Goal: Task Accomplishment & Management: Use online tool/utility

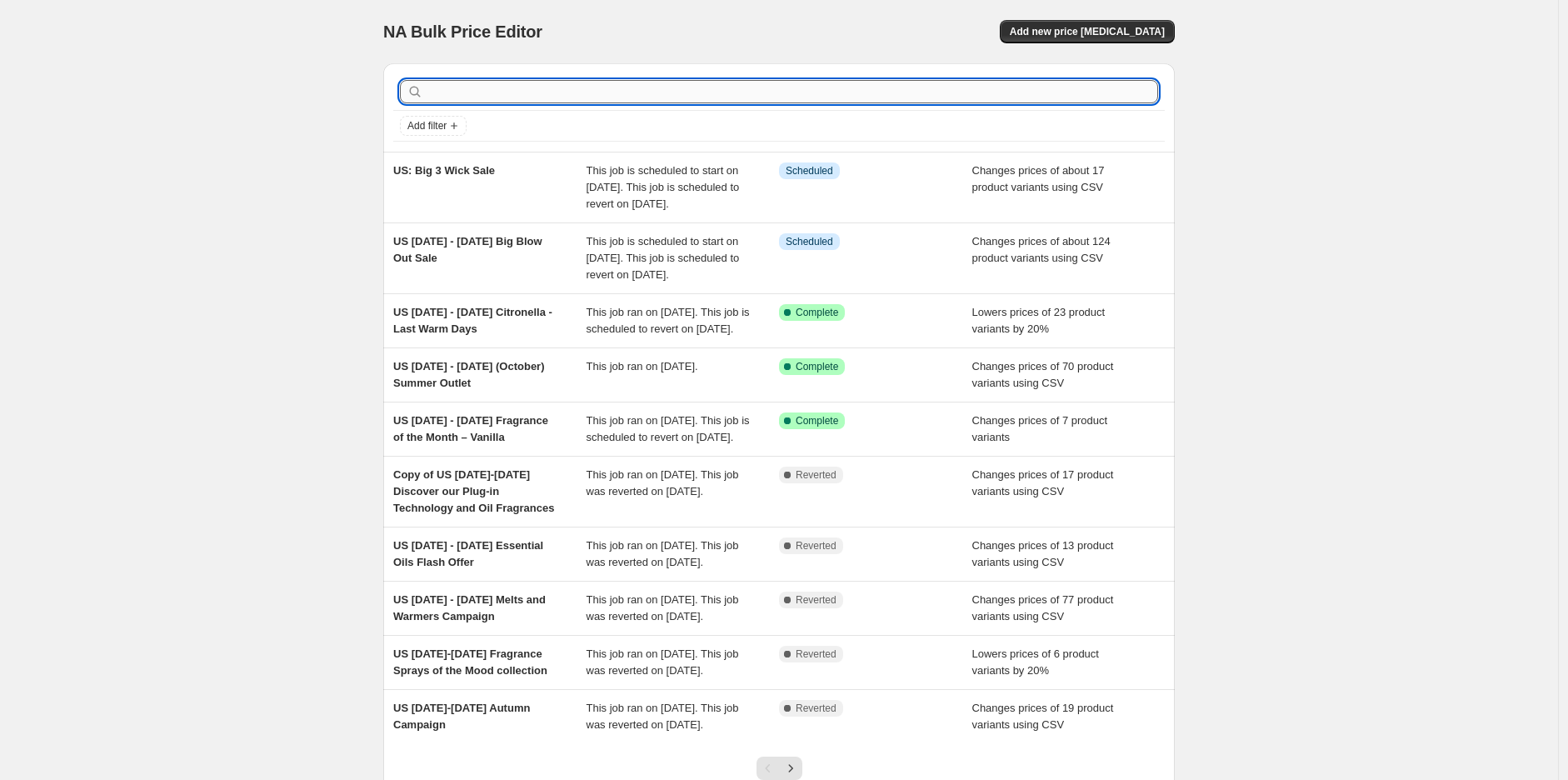
click at [1005, 87] on input "text" at bounding box center [793, 92] width 731 height 24
type input "outlet"
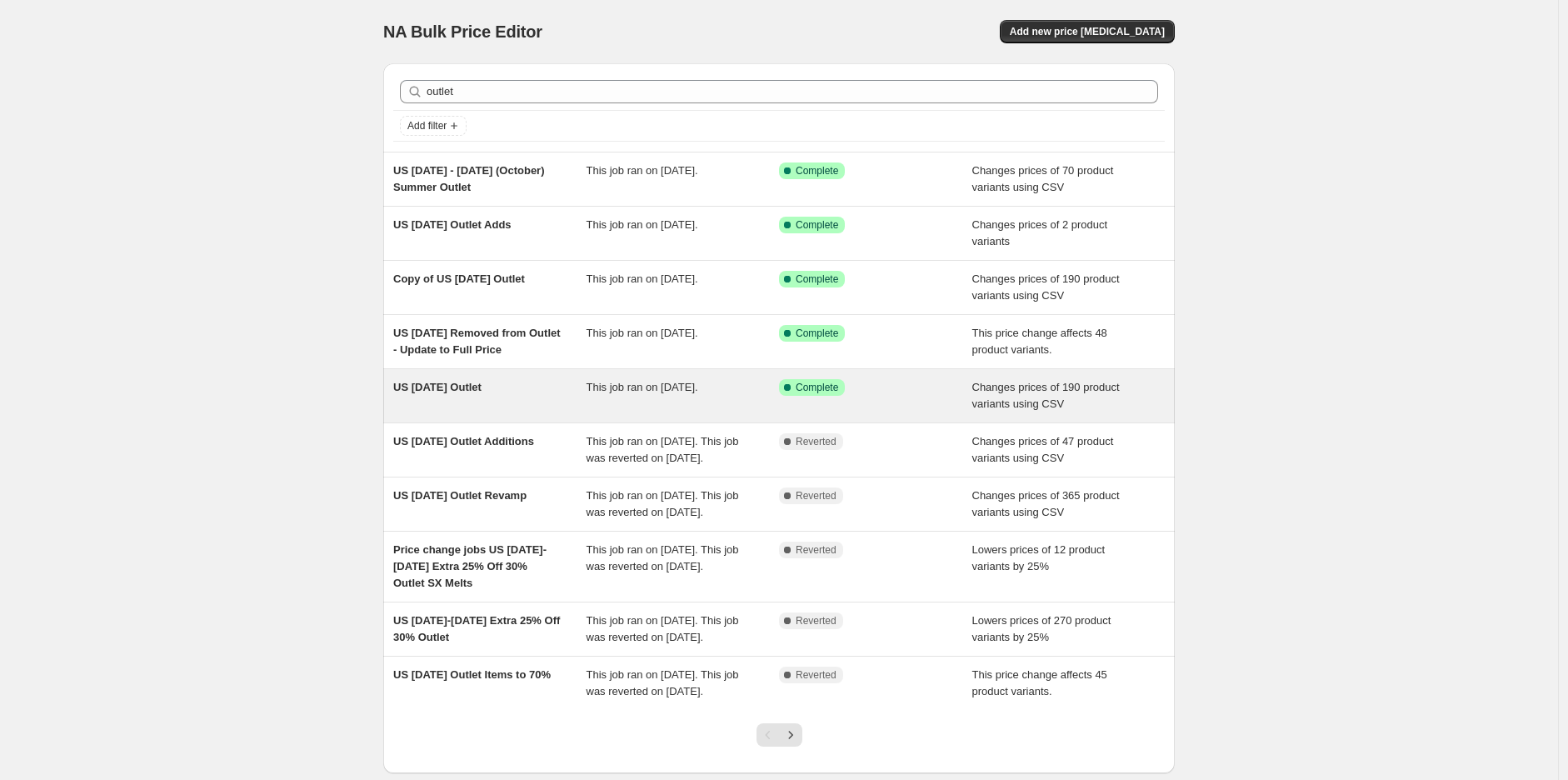
click at [482, 388] on span "US [DATE] Outlet" at bounding box center [437, 388] width 89 height 13
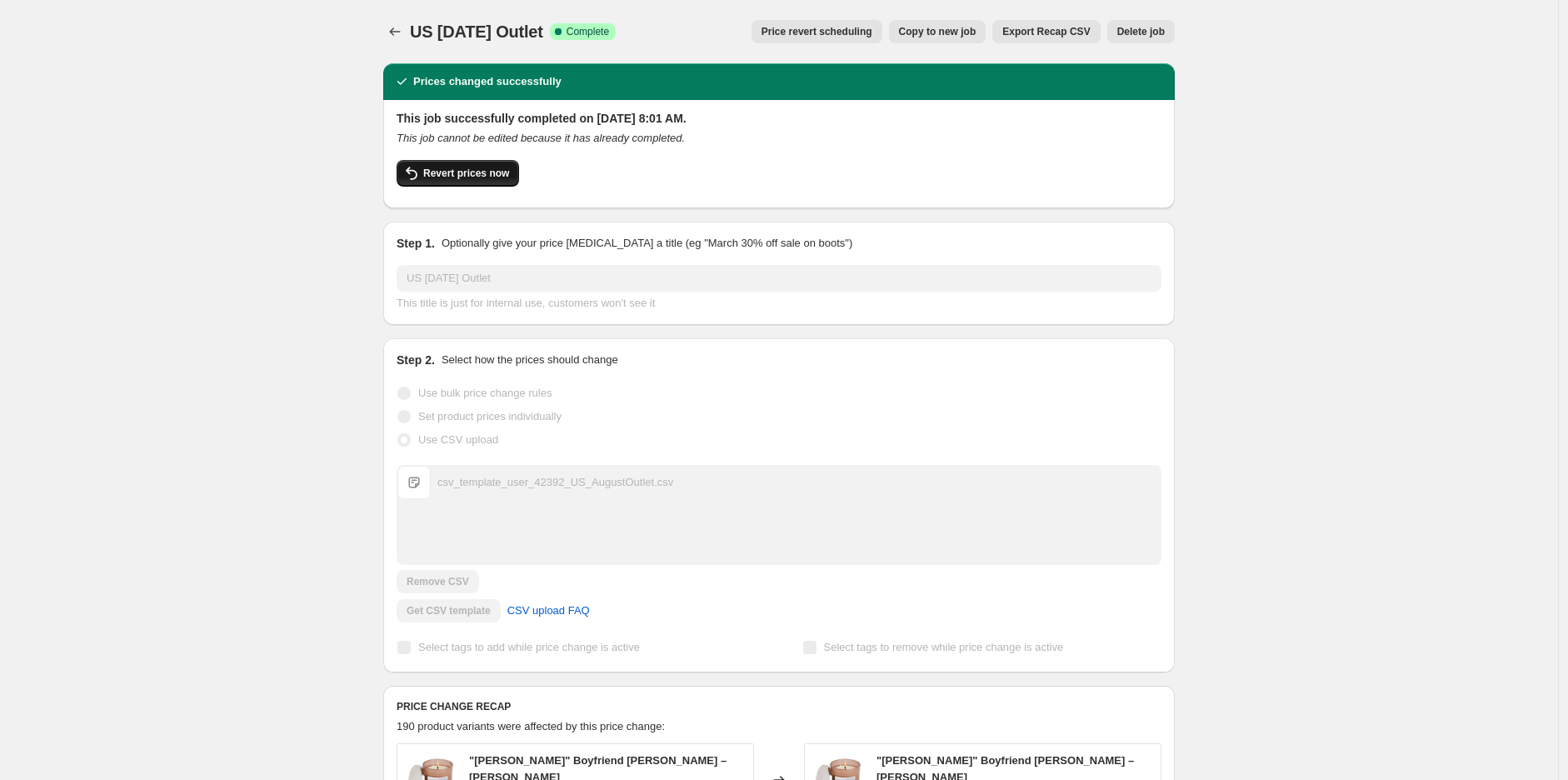
click at [485, 169] on span "Revert prices now" at bounding box center [466, 173] width 86 height 14
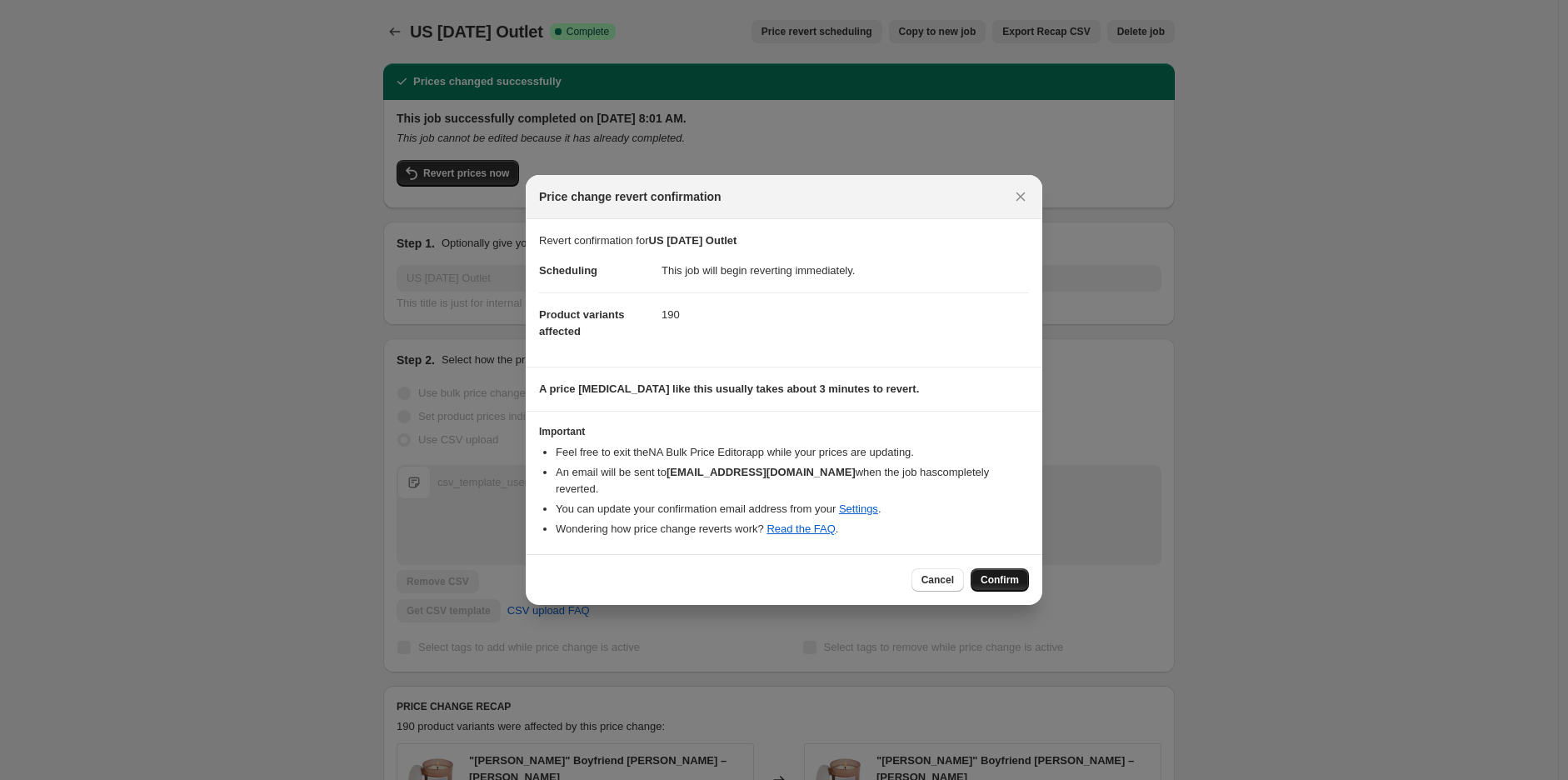
click at [995, 573] on span "Confirm" at bounding box center [1000, 580] width 38 height 14
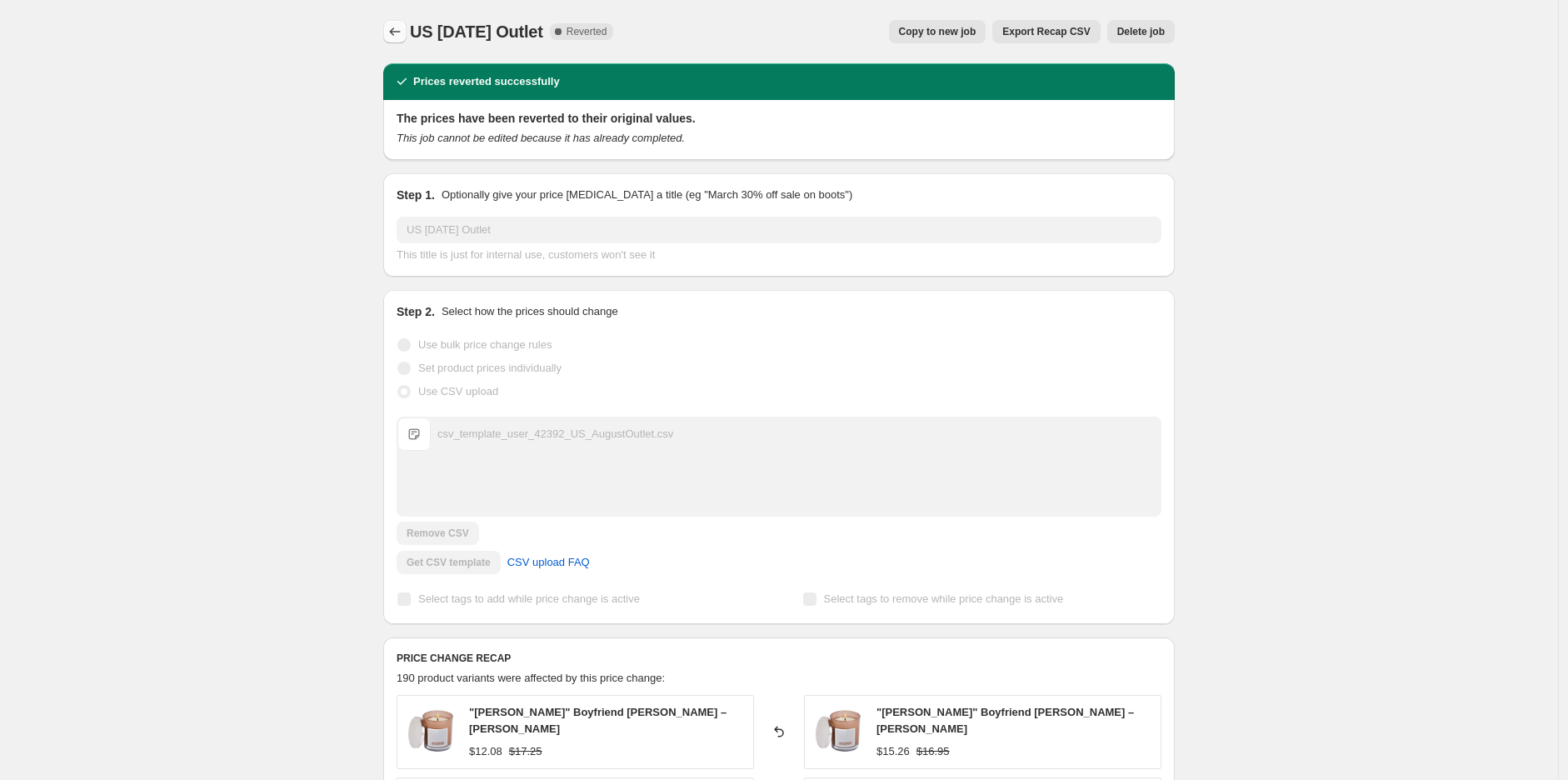
click at [395, 34] on icon "Price change jobs" at bounding box center [395, 32] width 16 height 16
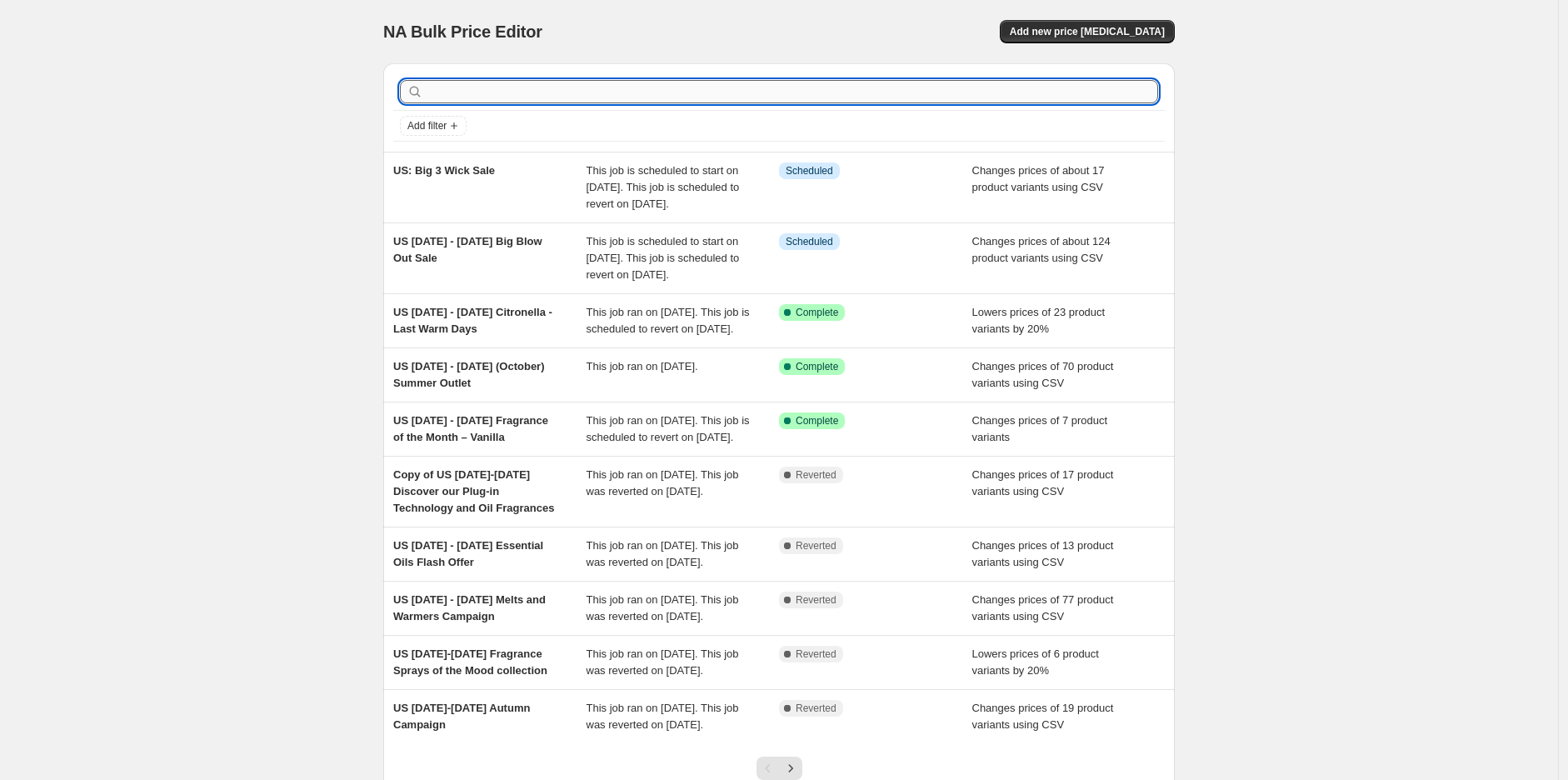
click at [525, 92] on input "text" at bounding box center [793, 92] width 731 height 24
type input "outlet"
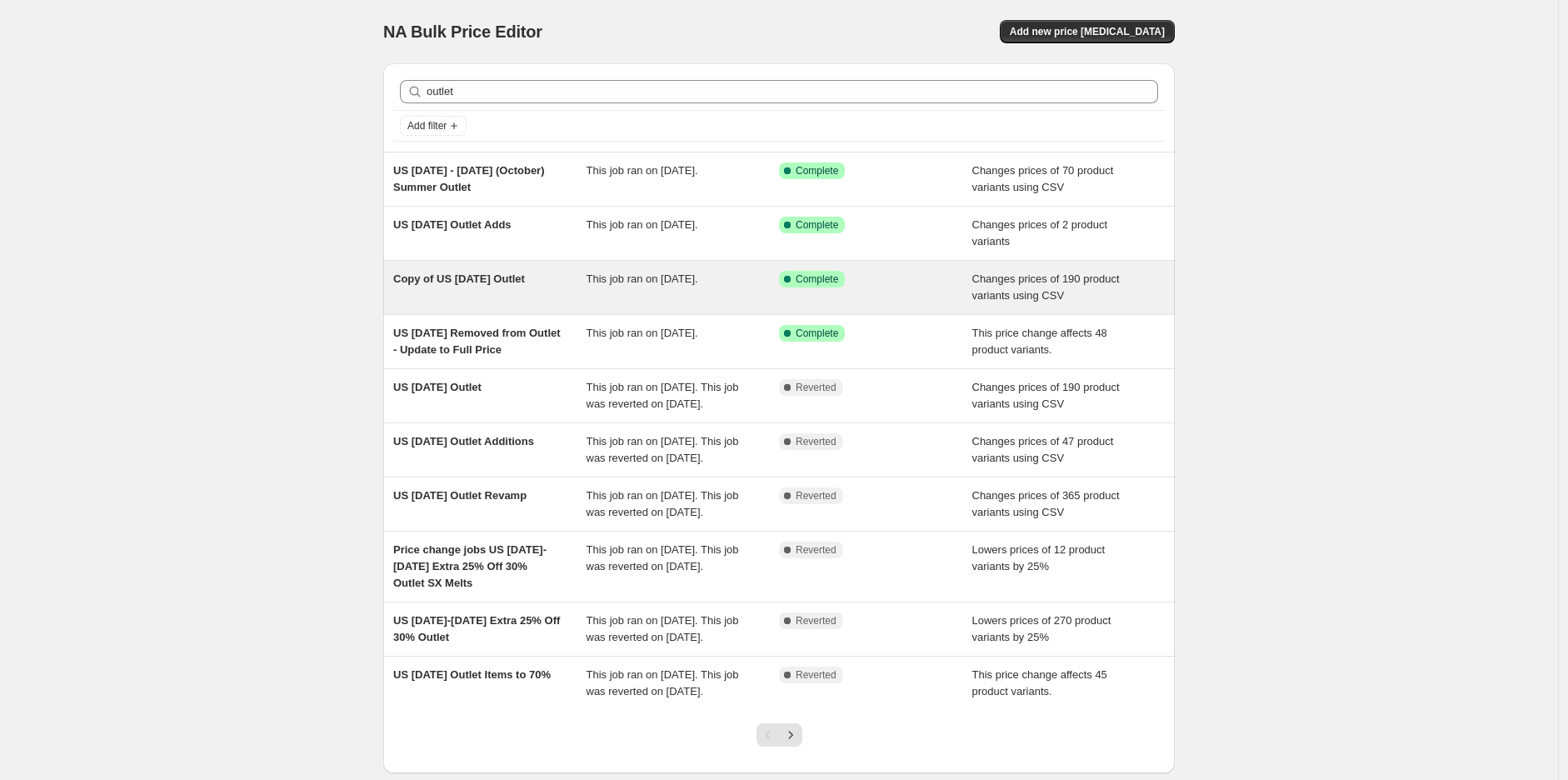
click at [477, 284] on span "Copy of US [DATE] Outlet" at bounding box center [459, 279] width 132 height 13
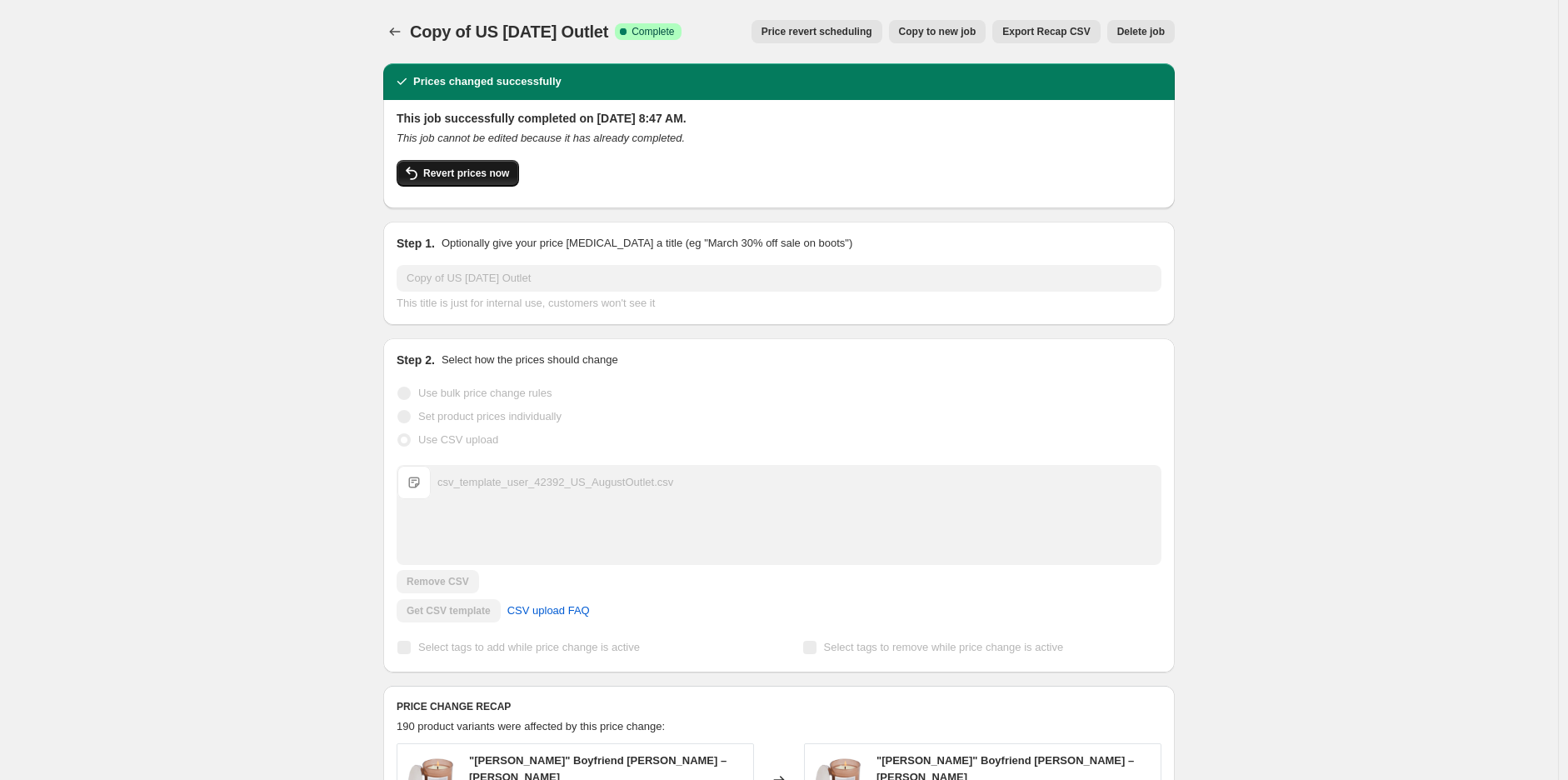
click at [477, 175] on span "Revert prices now" at bounding box center [466, 173] width 86 height 14
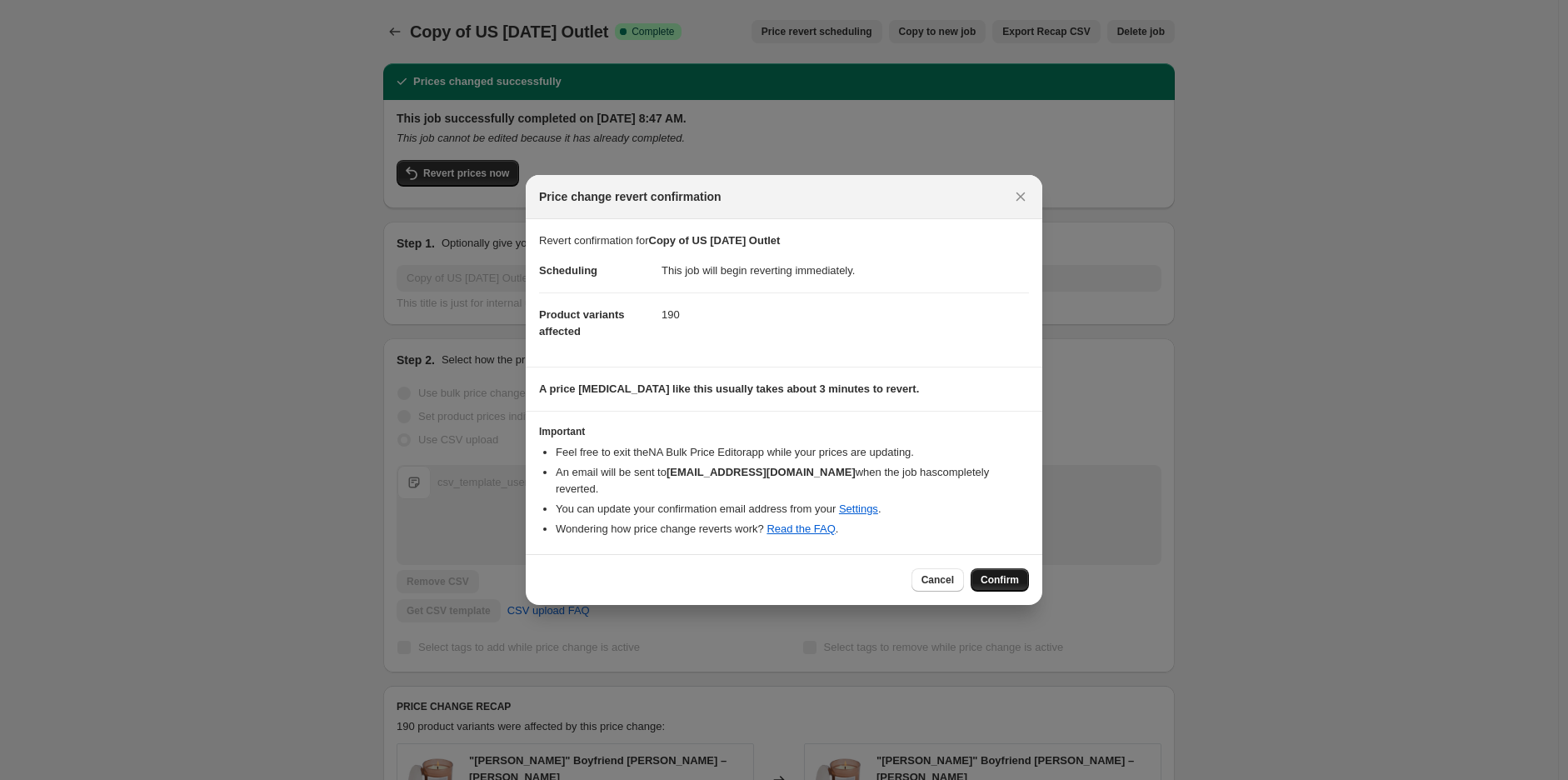
click at [1003, 573] on span "Confirm" at bounding box center [1000, 580] width 38 height 14
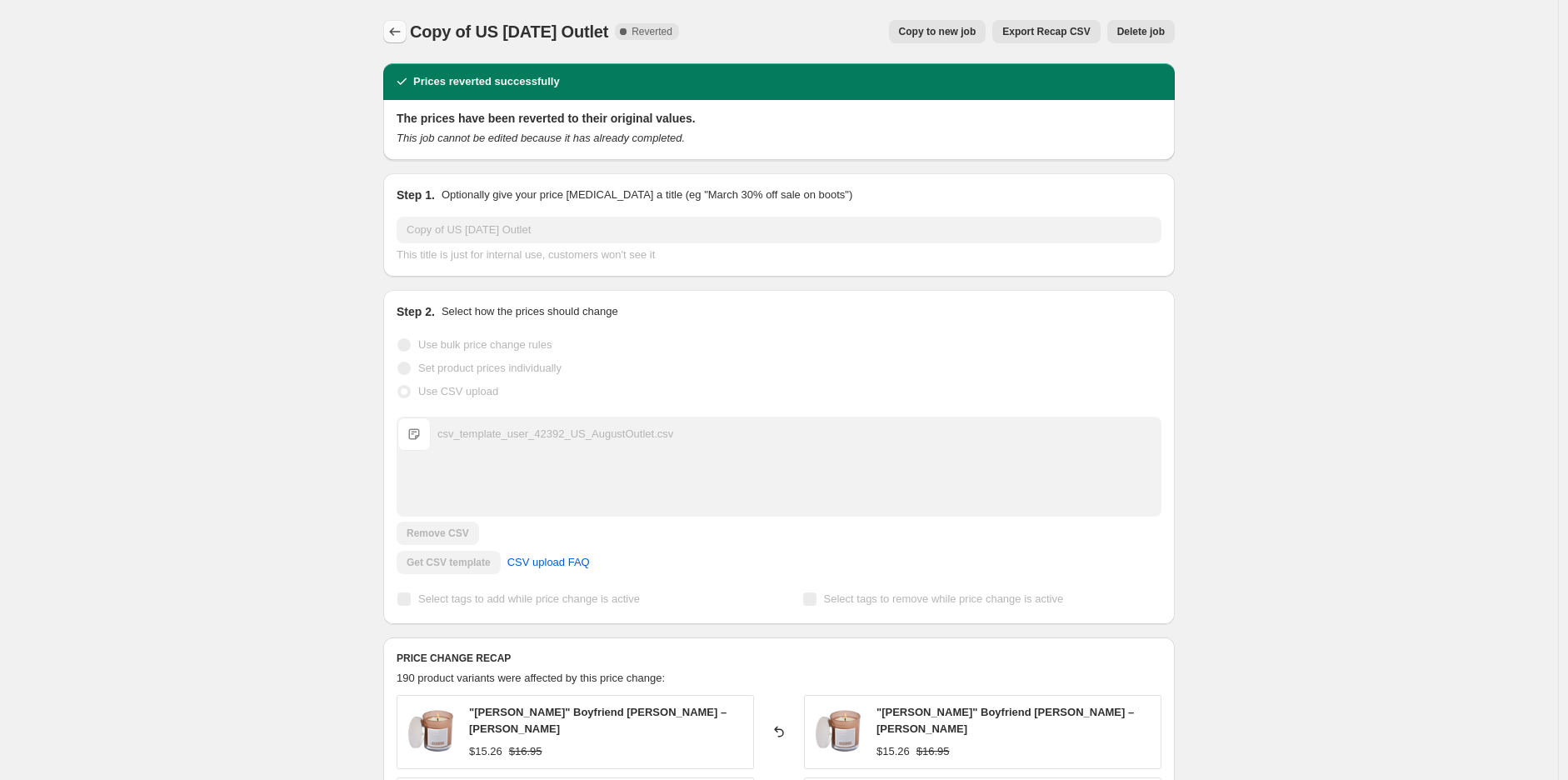
click at [403, 27] on icon "Price change jobs" at bounding box center [395, 32] width 16 height 16
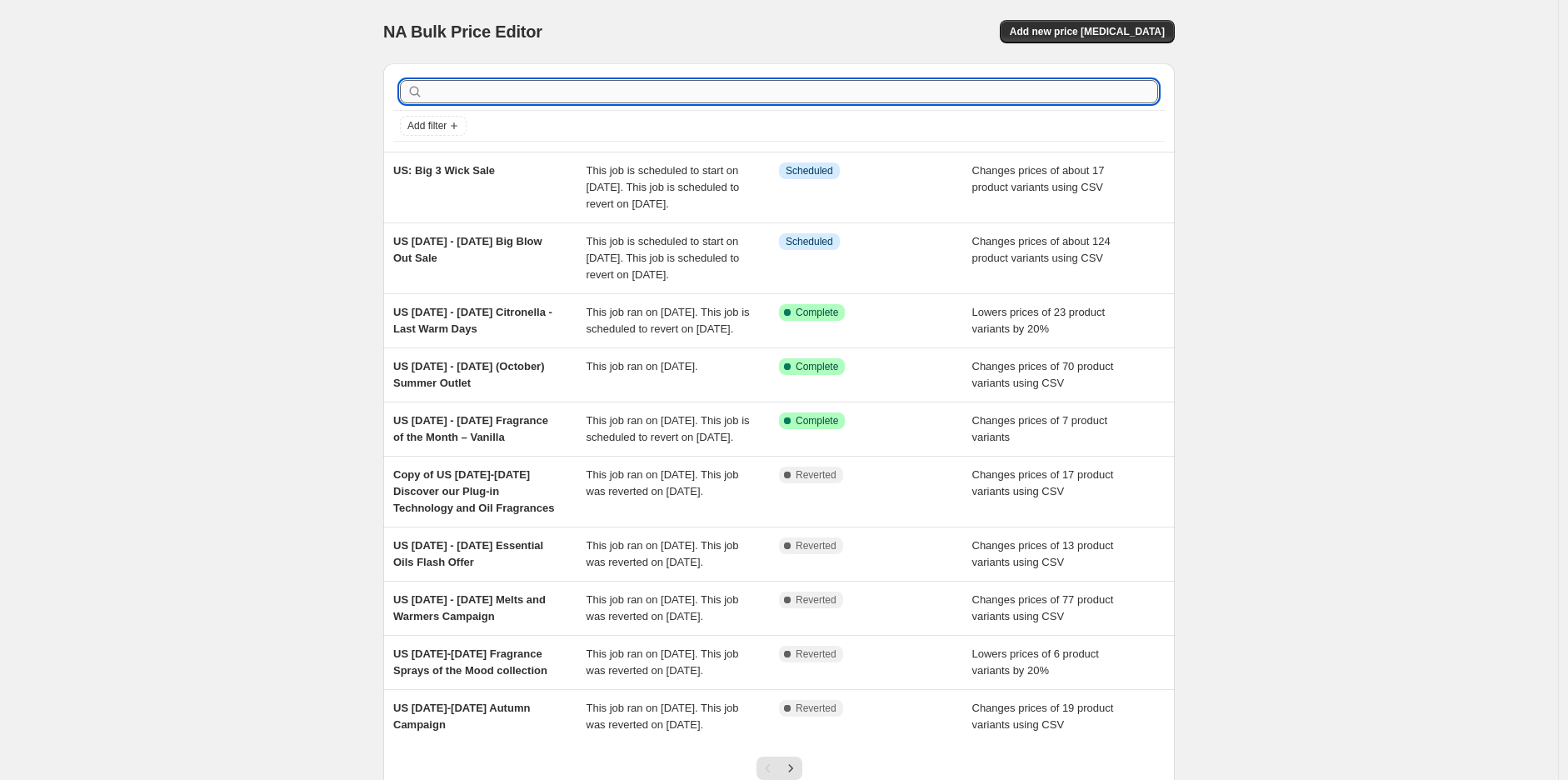
click at [544, 92] on input "text" at bounding box center [793, 92] width 731 height 24
type input "outlet"
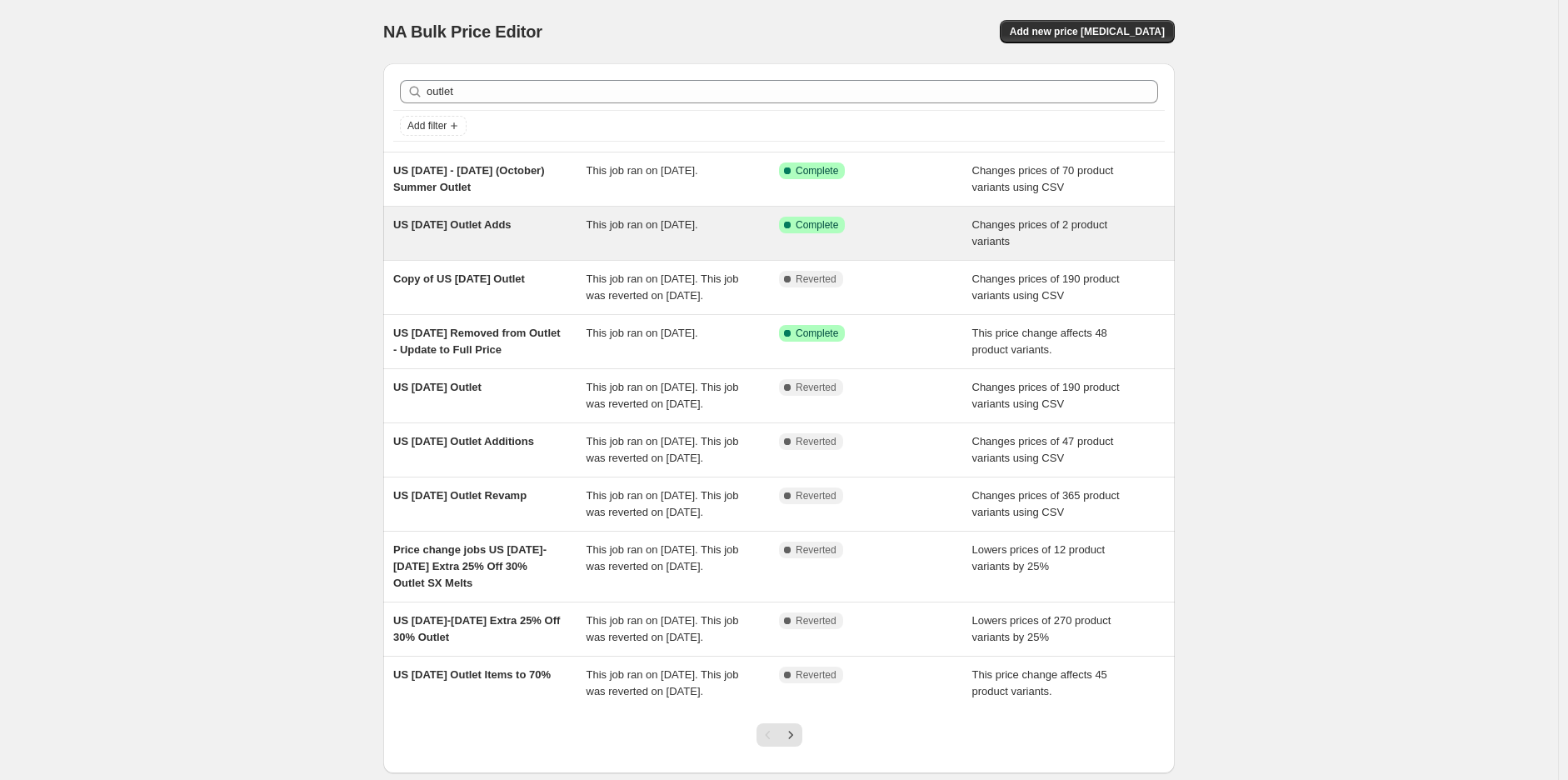
click at [494, 228] on span "US [DATE] Outlet Adds" at bounding box center [452, 225] width 118 height 13
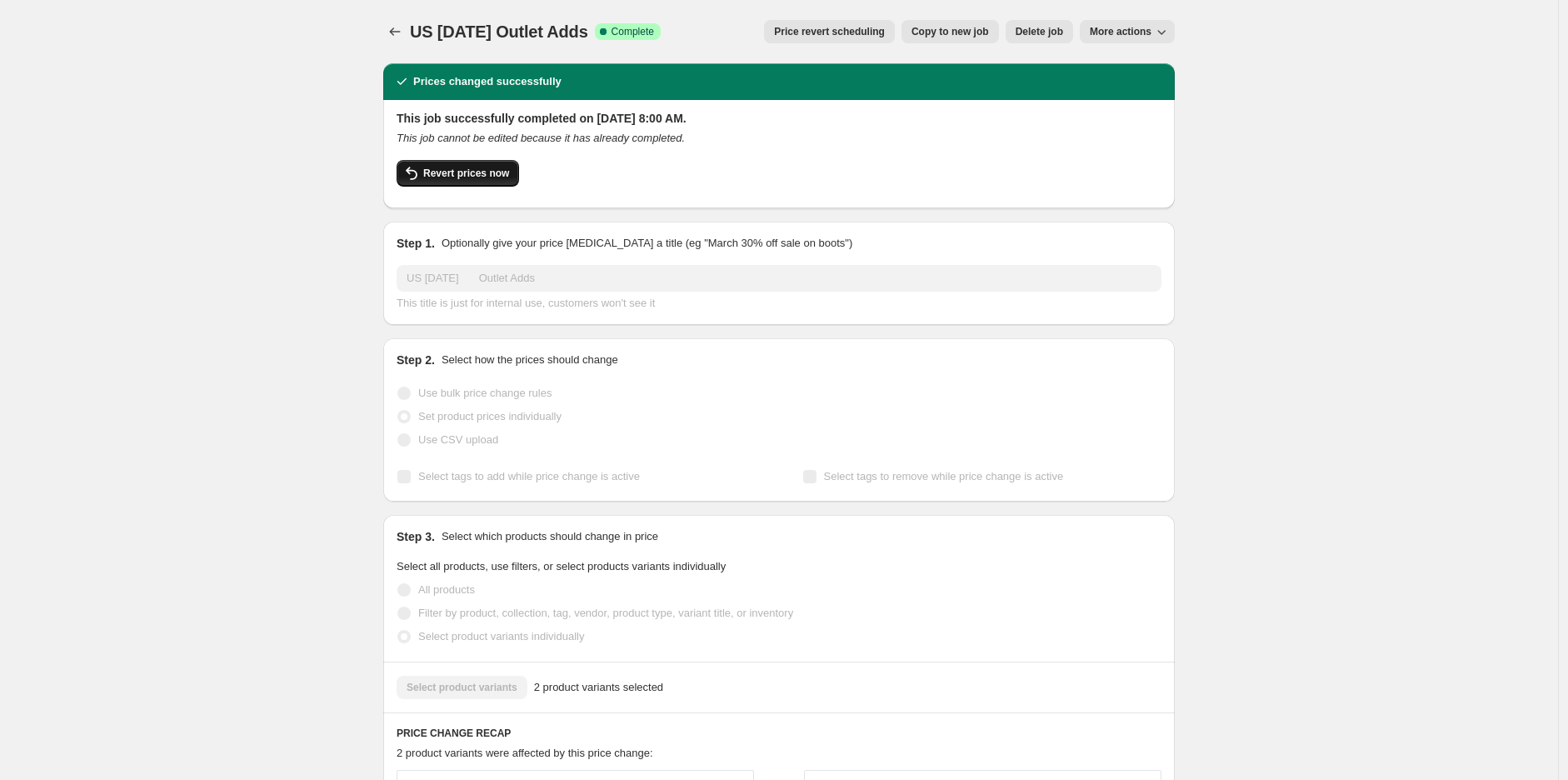
click at [504, 176] on span "Revert prices now" at bounding box center [466, 173] width 86 height 14
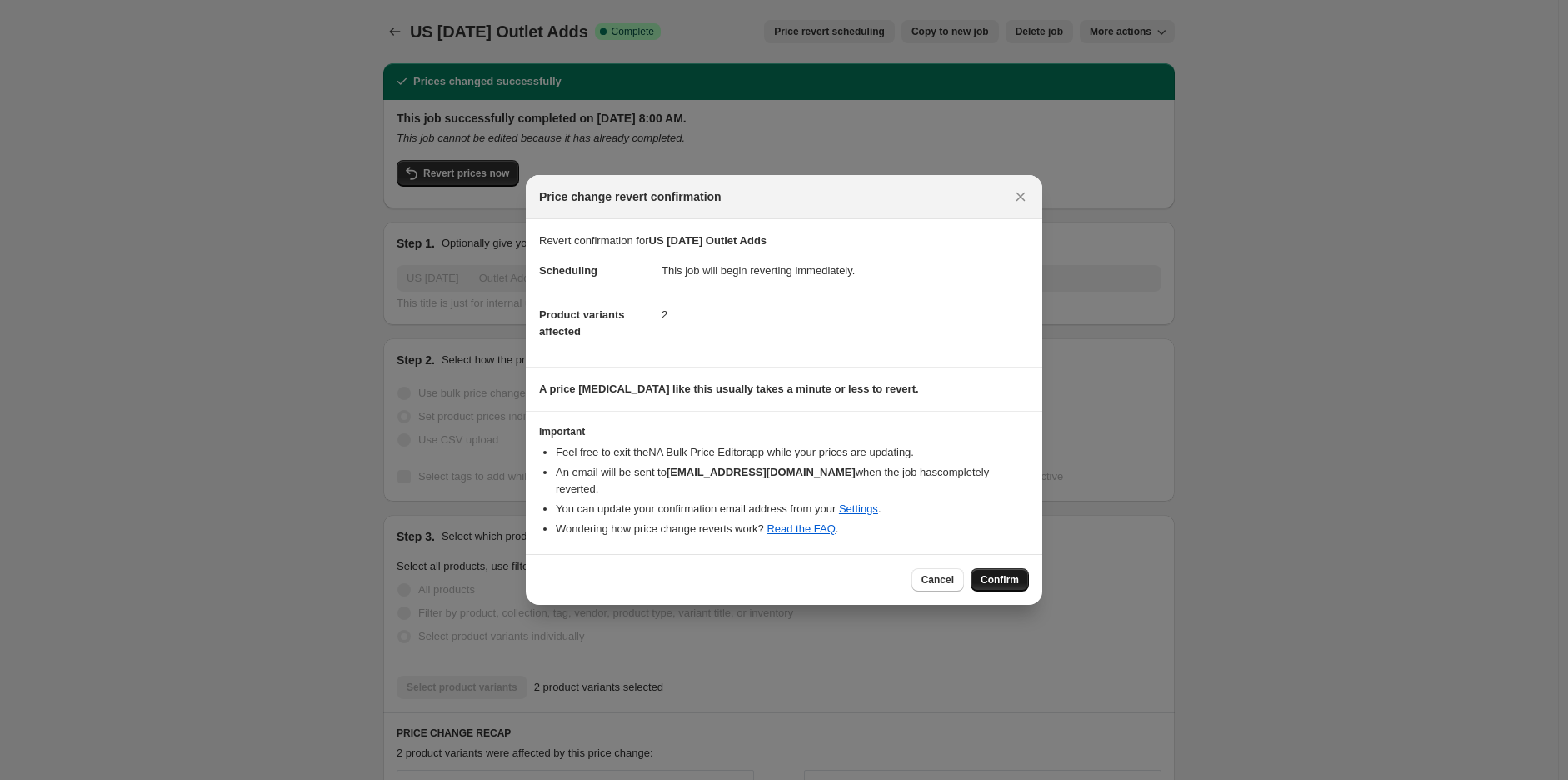
click at [1009, 573] on span "Confirm" at bounding box center [1000, 580] width 38 height 14
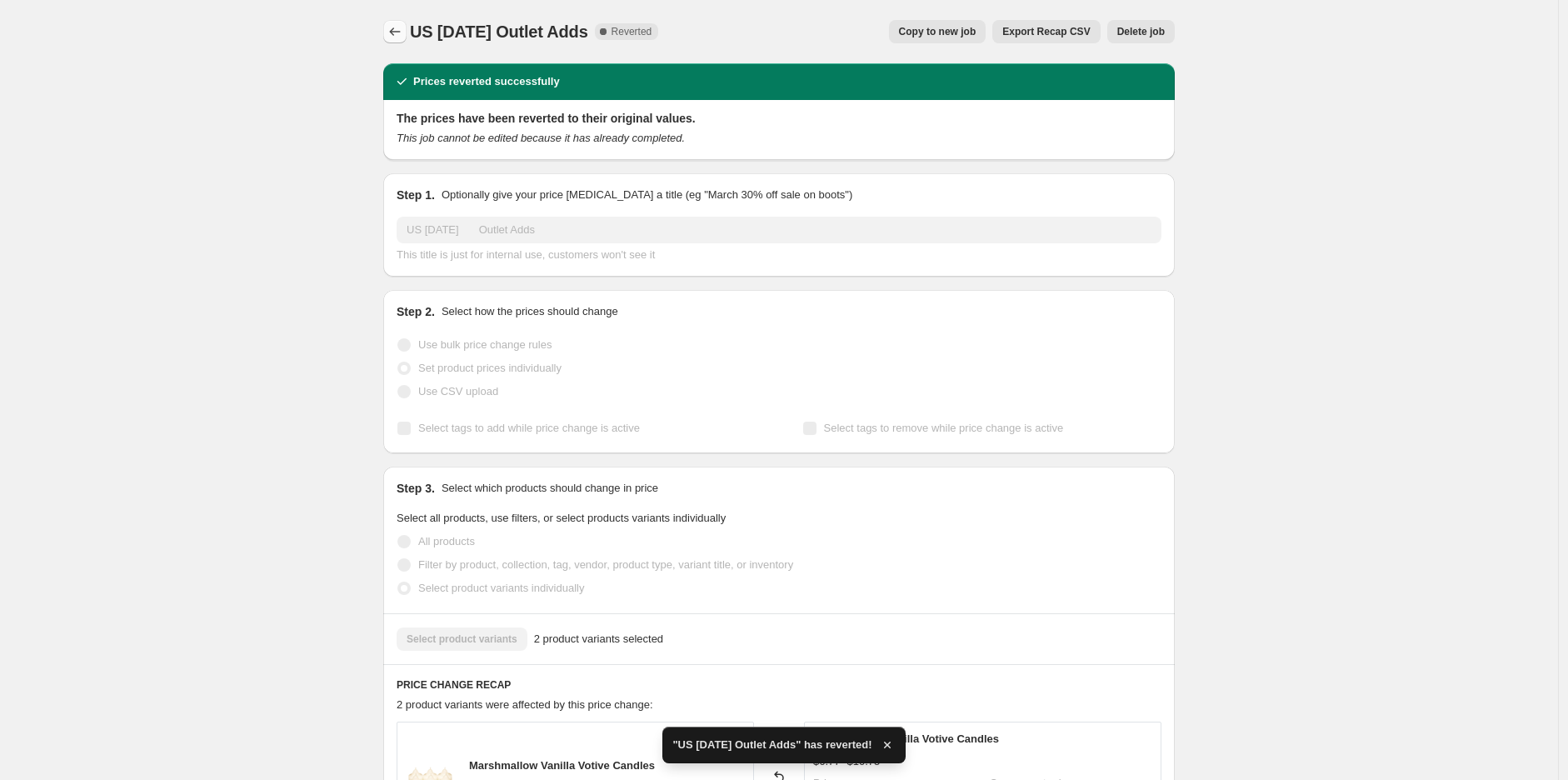
click at [400, 30] on icon "Price change jobs" at bounding box center [395, 32] width 16 height 16
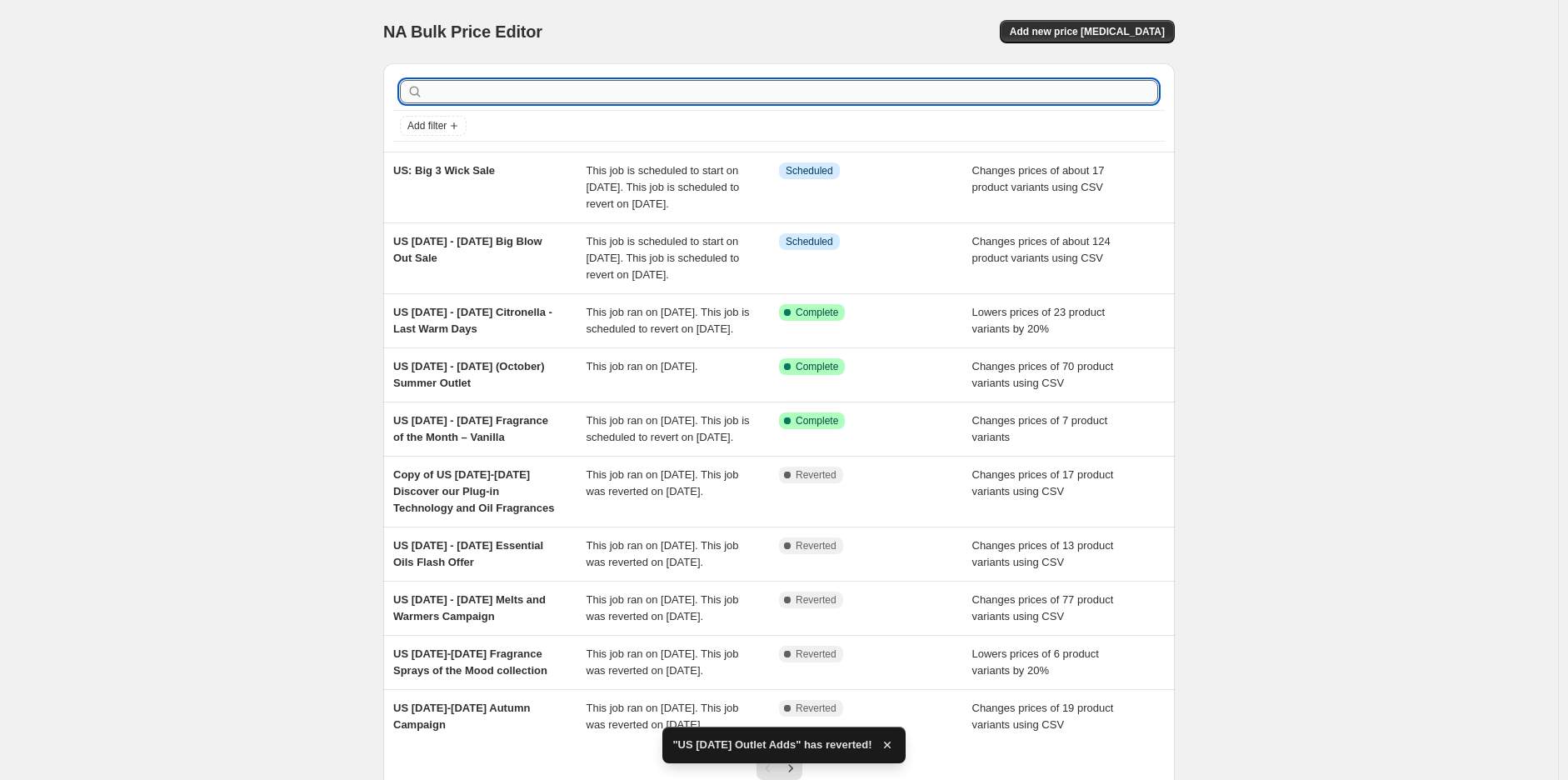
click at [596, 82] on input "text" at bounding box center [793, 92] width 731 height 24
type input "outlet"
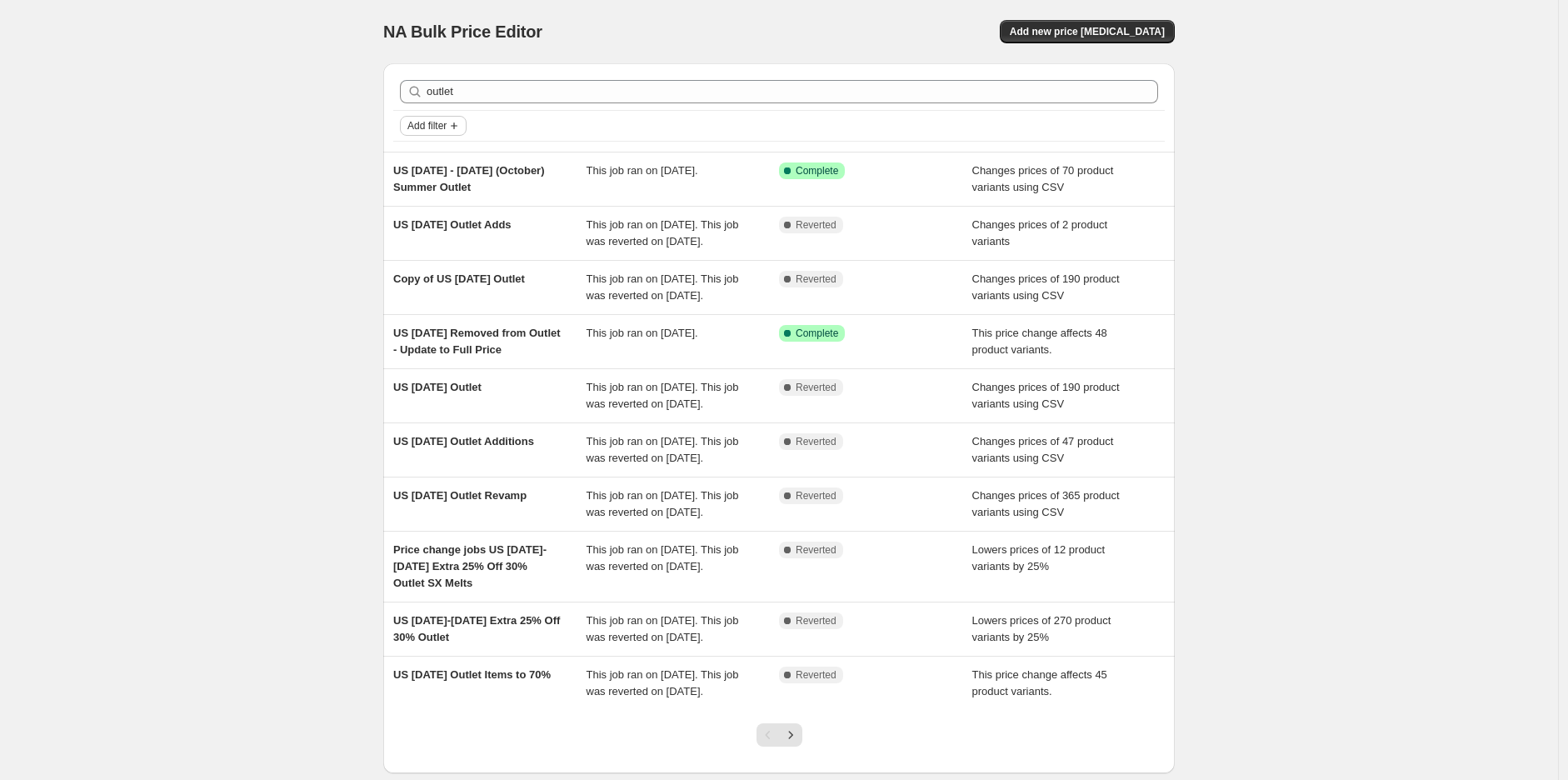
click at [457, 127] on icon "Add filter" at bounding box center [453, 125] width 6 height 6
click at [454, 156] on span "Job status" at bounding box center [440, 159] width 49 height 13
click at [421, 229] on input "Complete" at bounding box center [422, 231] width 14 height 14
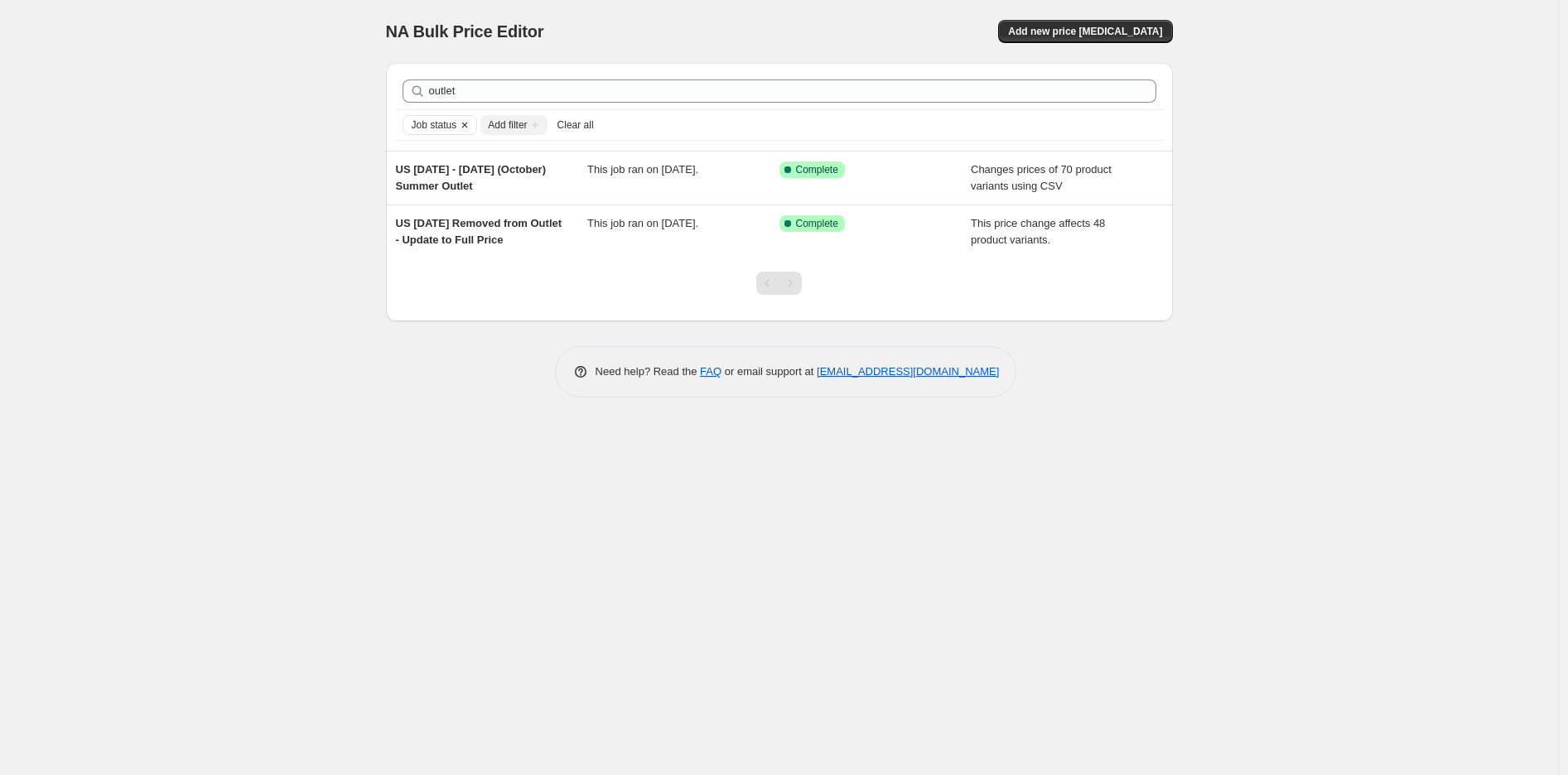
click at [462, 121] on icon "Clear" at bounding box center [464, 124] width 14 height 14
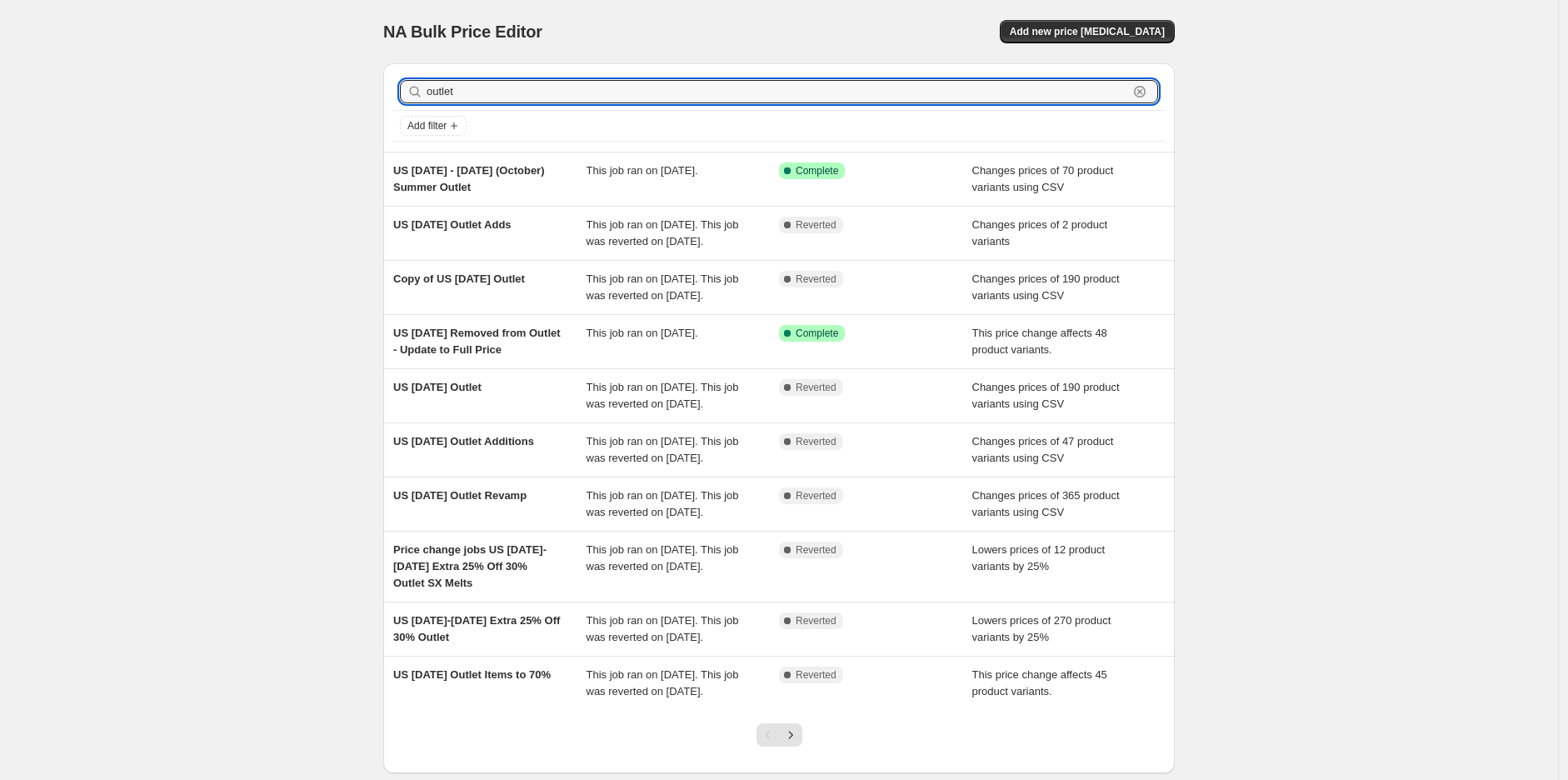
drag, startPoint x: 433, startPoint y: 94, endPoint x: 409, endPoint y: 95, distance: 24.0
click at [409, 95] on div "outlet Clear" at bounding box center [779, 92] width 758 height 24
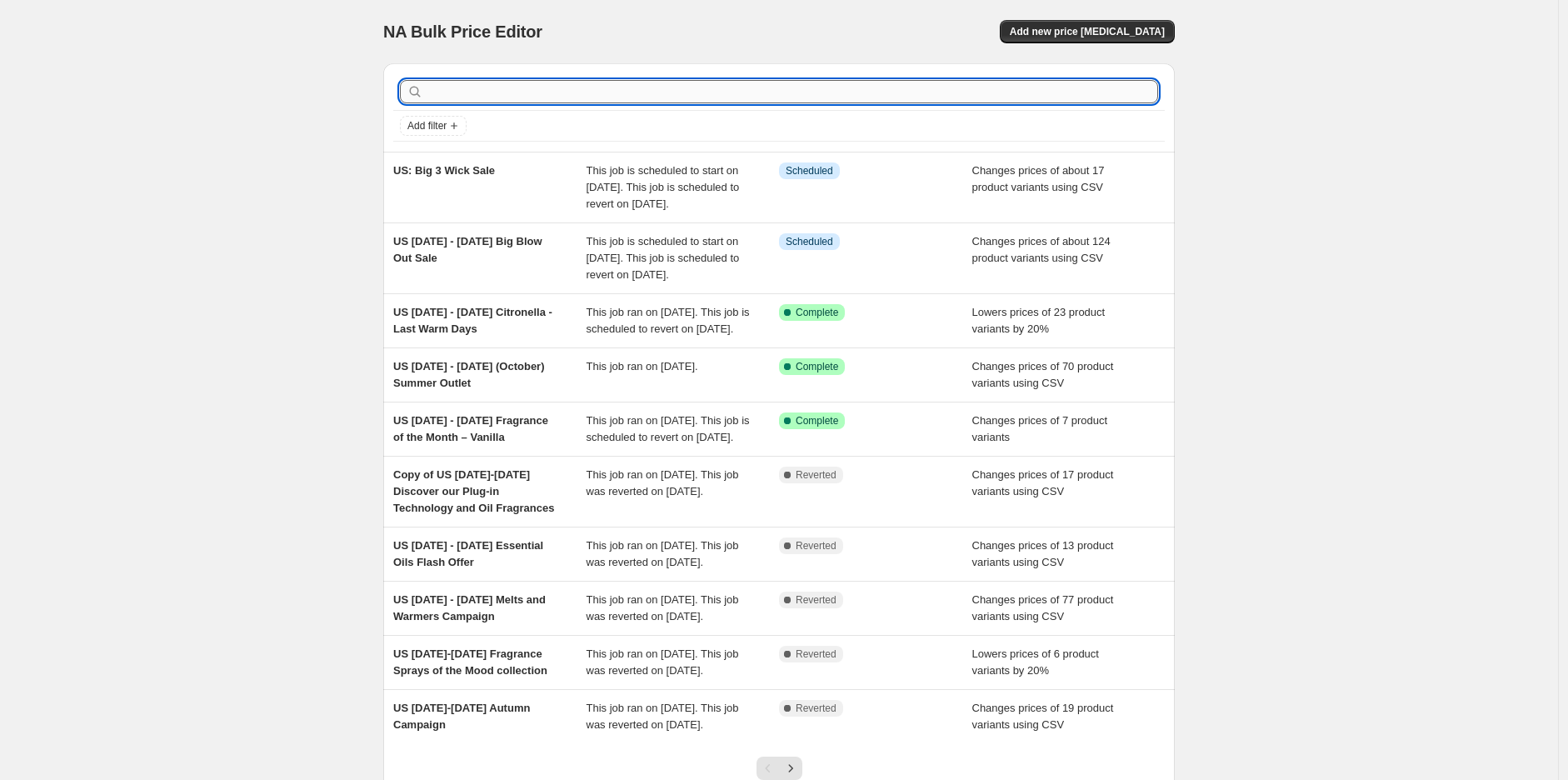
click at [520, 89] on input "text" at bounding box center [793, 92] width 731 height 24
type input "e"
type input "melts"
